Goal: Information Seeking & Learning: Learn about a topic

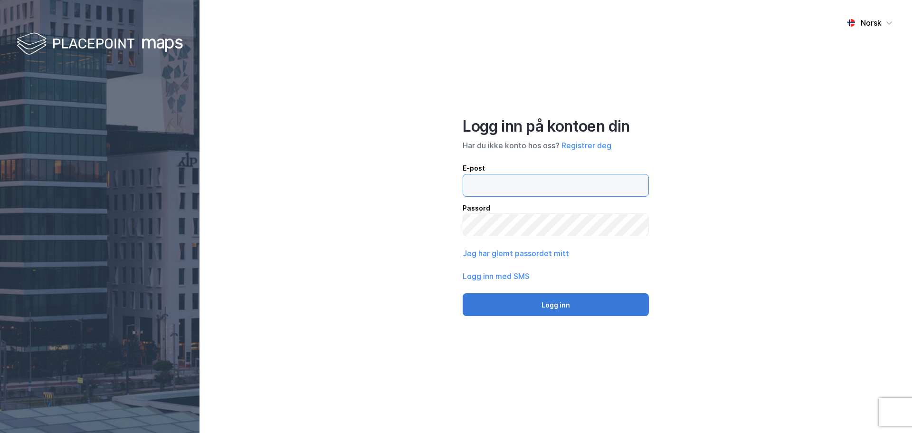
type input "[EMAIL_ADDRESS][DOMAIN_NAME]"
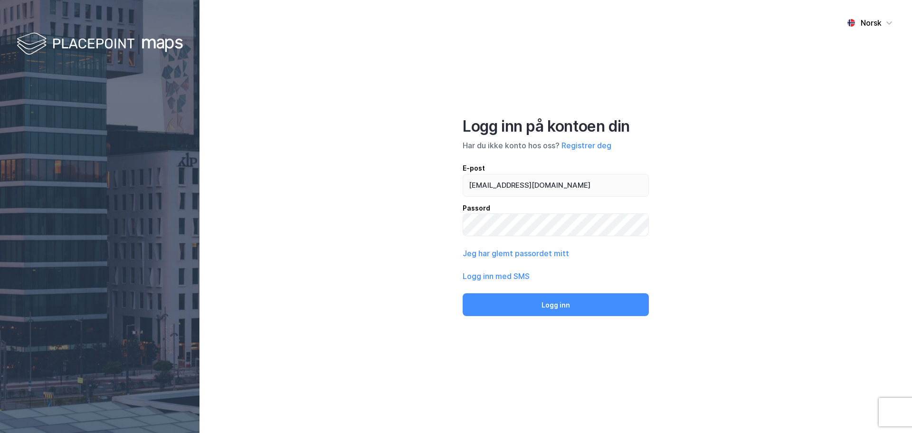
click at [554, 308] on button "Logg inn" at bounding box center [556, 304] width 186 height 23
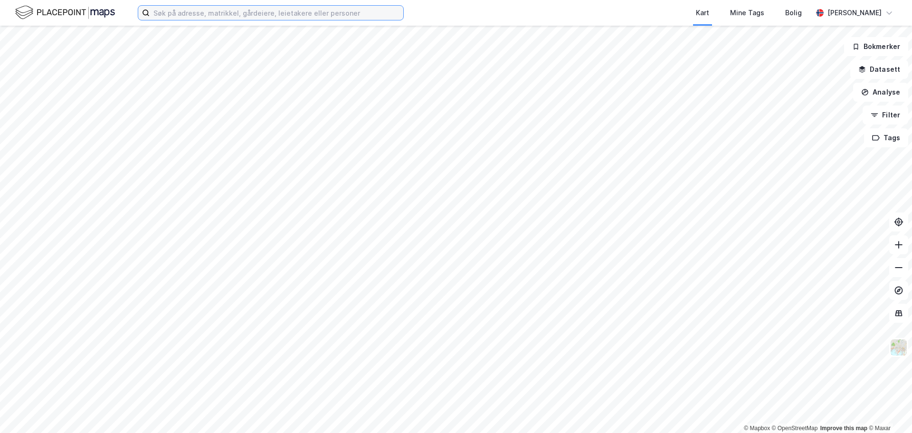
click at [165, 8] on input at bounding box center [277, 13] width 254 height 14
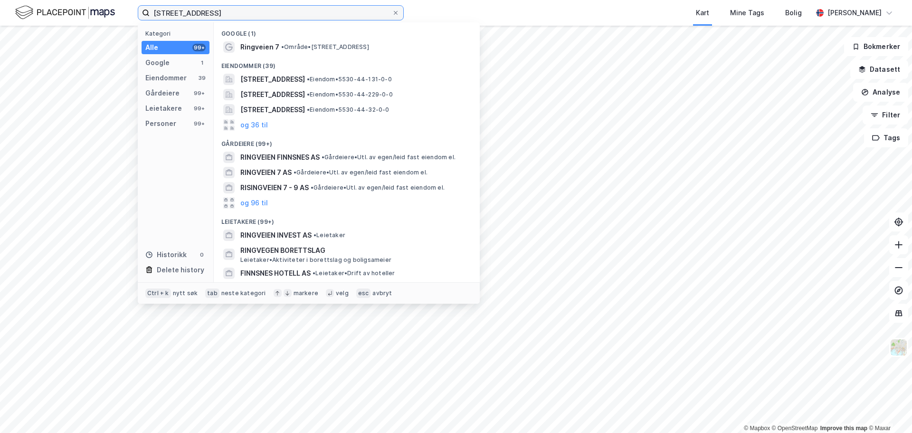
type input "[STREET_ADDRESS]"
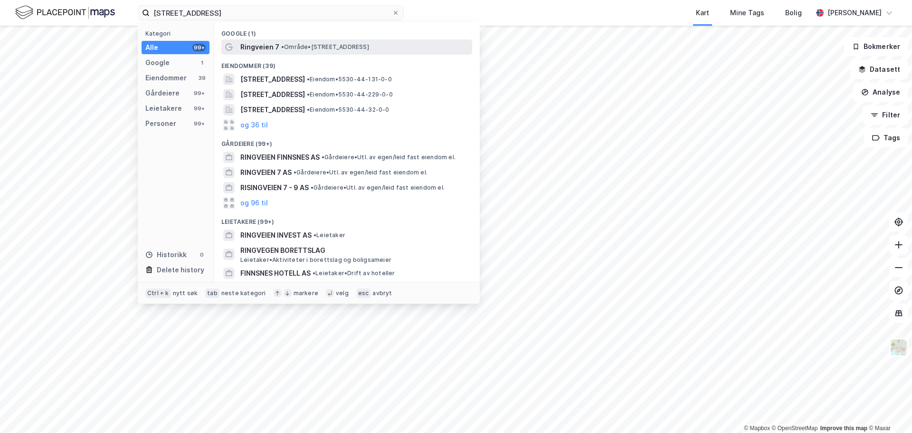
click at [267, 46] on span "Ringveien 7" at bounding box center [259, 46] width 39 height 11
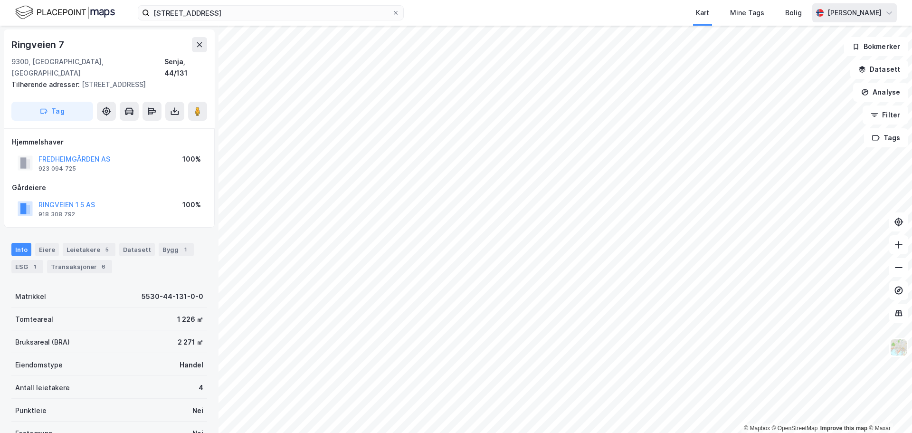
click at [847, 15] on div "[PERSON_NAME]" at bounding box center [855, 12] width 54 height 11
click at [809, 60] on div "Logg ut" at bounding box center [807, 58] width 26 height 11
